Goal: Transaction & Acquisition: Book appointment/travel/reservation

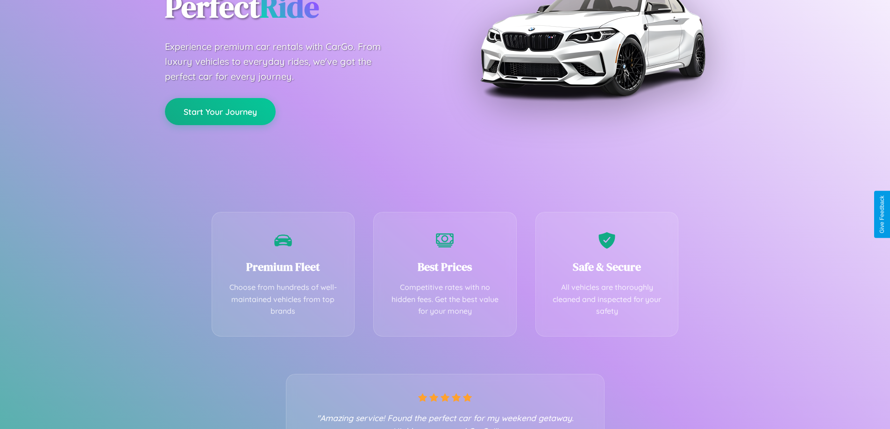
scroll to position [184, 0]
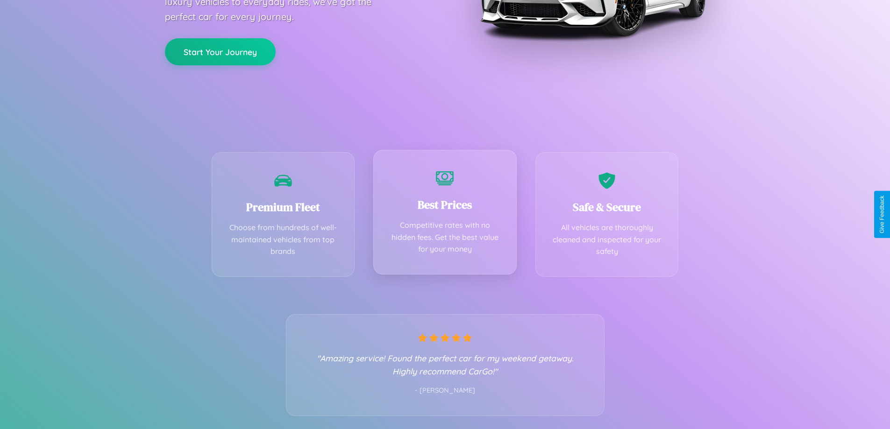
click at [445, 215] on div "Best Prices Competitive rates with no hidden fees. Get the best value for your …" at bounding box center [444, 212] width 143 height 125
click at [220, 51] on button "Start Your Journey" at bounding box center [220, 50] width 111 height 27
click at [220, 50] on button "Start Your Journey" at bounding box center [220, 50] width 111 height 27
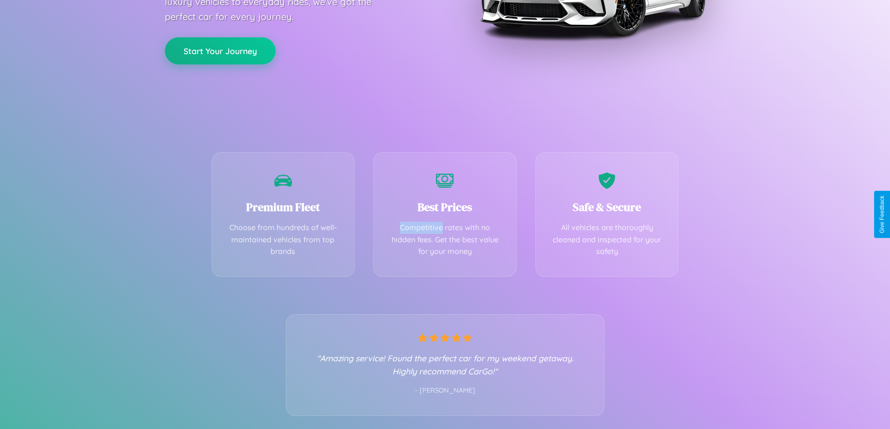
click at [220, 50] on button "Start Your Journey" at bounding box center [220, 50] width 111 height 27
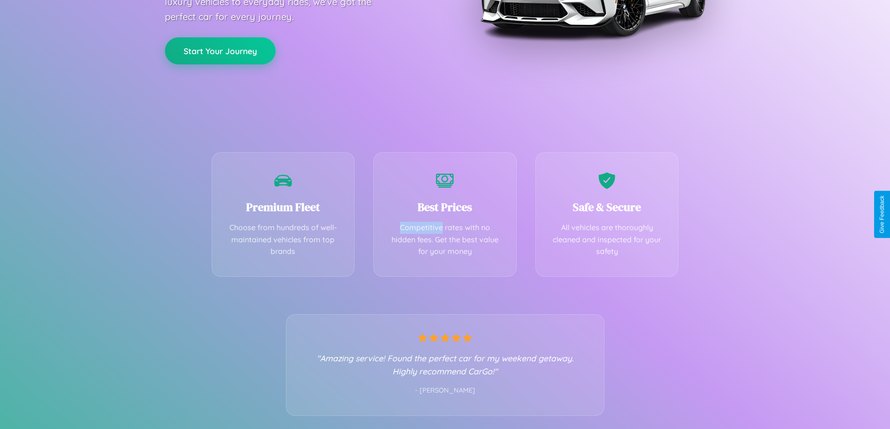
click at [220, 50] on button "Start Your Journey" at bounding box center [220, 50] width 111 height 27
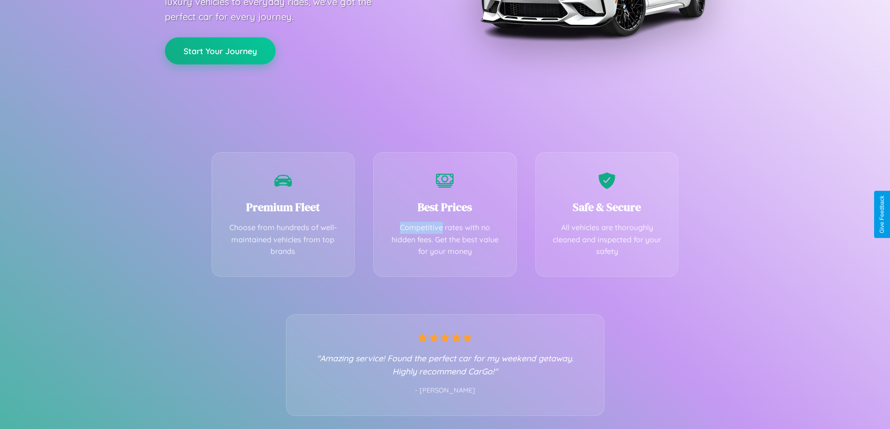
click at [220, 50] on button "Start Your Journey" at bounding box center [220, 50] width 111 height 27
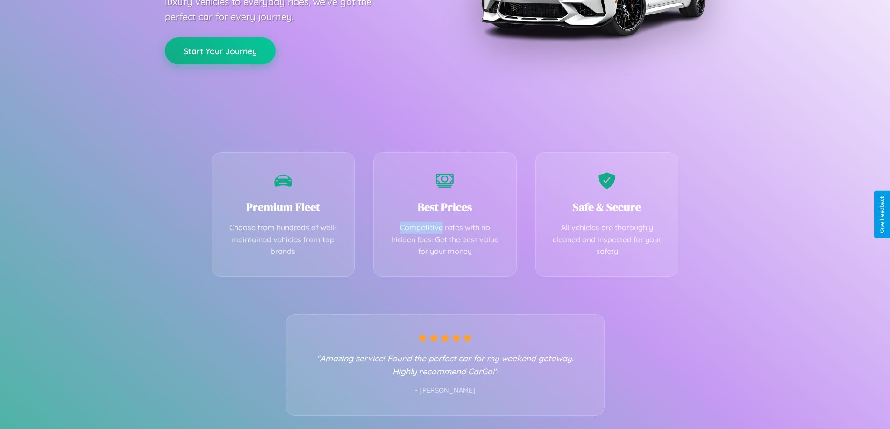
click at [220, 50] on button "Start Your Journey" at bounding box center [220, 50] width 111 height 27
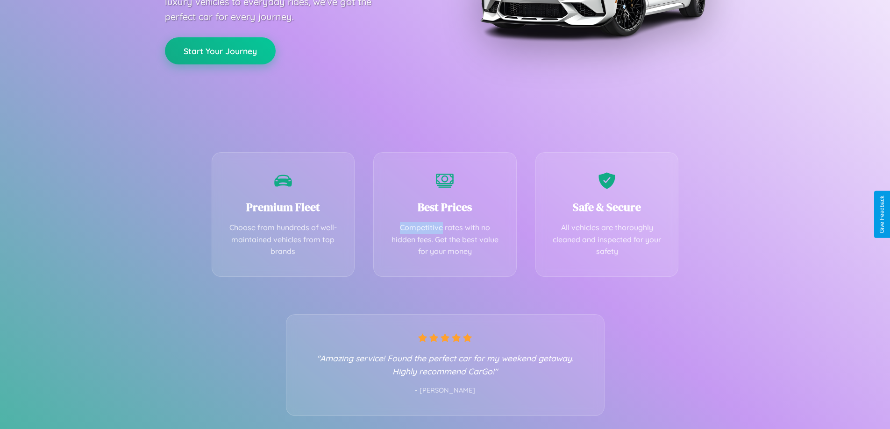
click at [220, 50] on button "Start Your Journey" at bounding box center [220, 50] width 111 height 27
